Goal: Check status

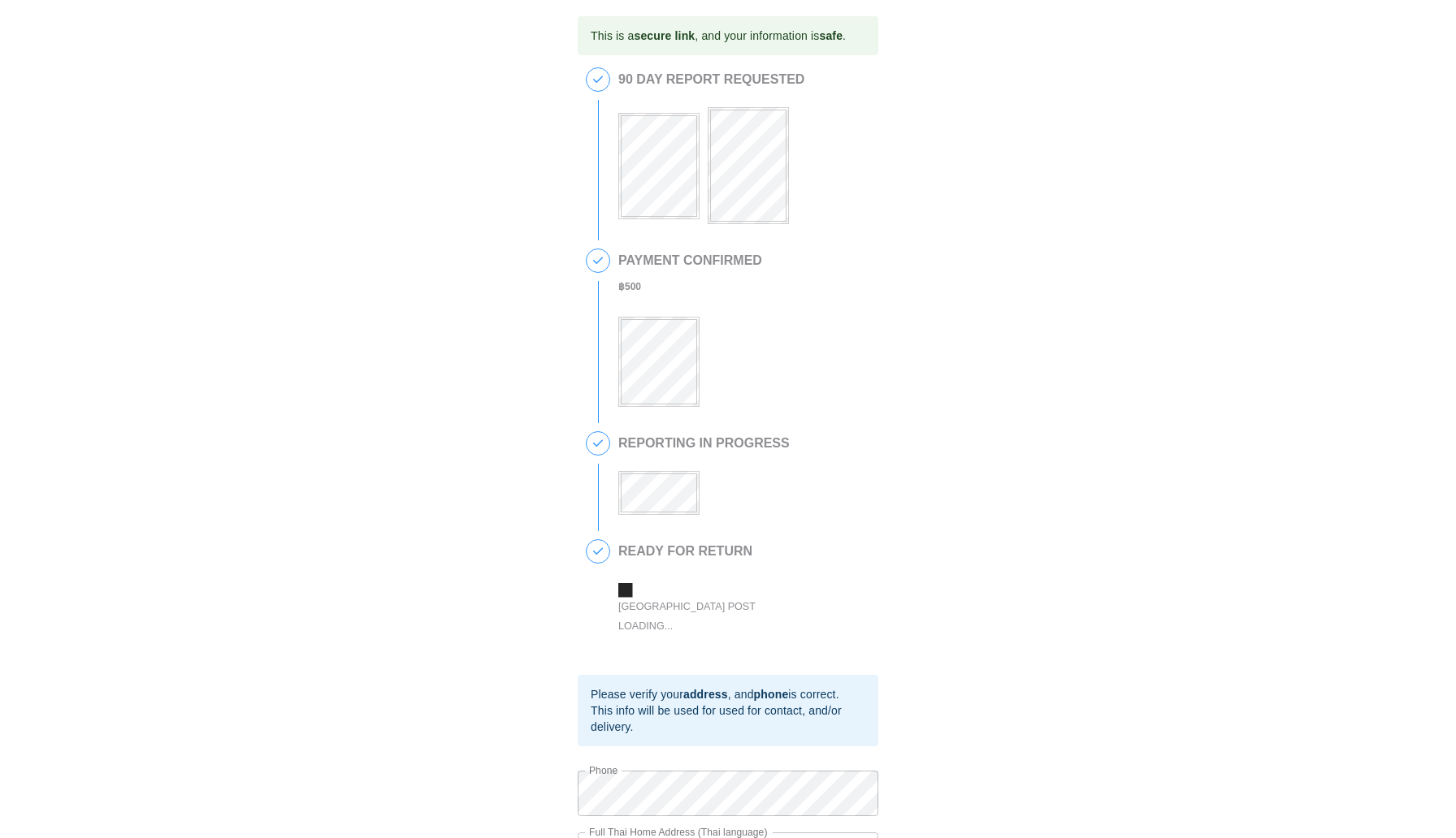
scroll to position [80, 0]
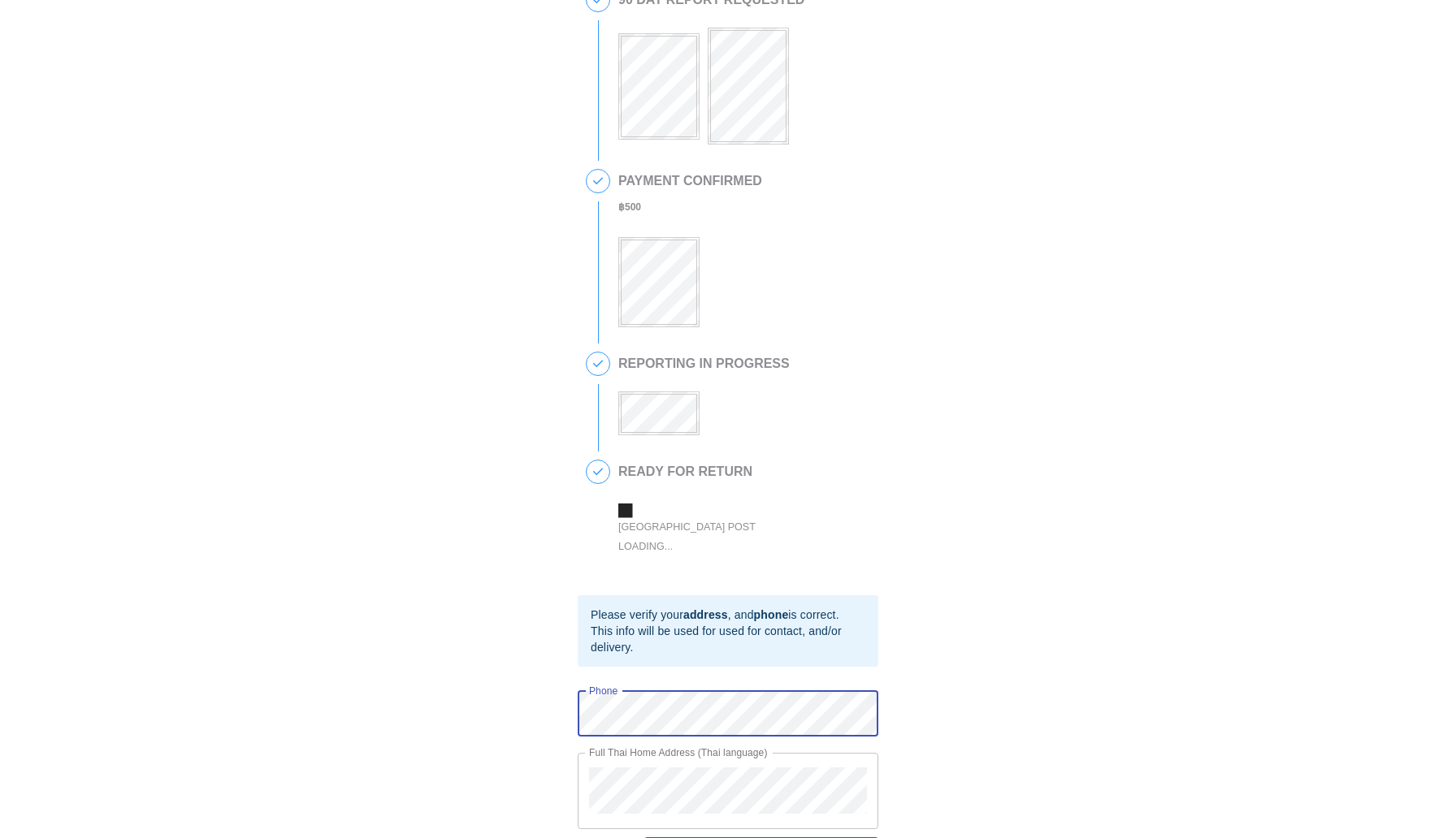
click at [585, 667] on div "This is a secure link , and your information is safe . 1 90 DAY REPORT REQUESTE…" at bounding box center [728, 401] width 301 height 931
